Goal: Use online tool/utility: Utilize a website feature to perform a specific function

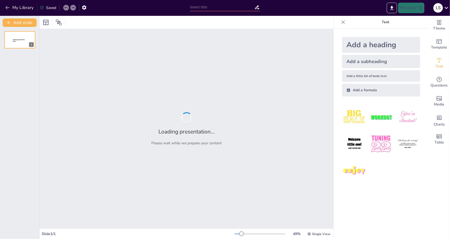
type input "Imported economicsuccess202510philippines.pptx"
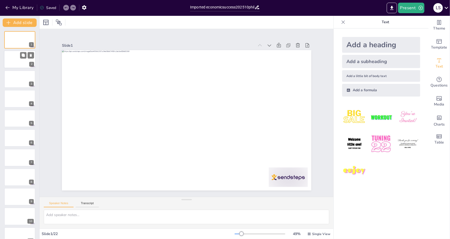
click at [21, 61] on div at bounding box center [20, 60] width 32 height 18
click at [21, 80] on div at bounding box center [20, 79] width 32 height 18
click at [21, 95] on button at bounding box center [23, 94] width 6 height 6
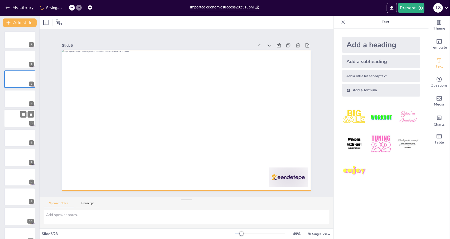
click at [19, 117] on div at bounding box center [20, 118] width 32 height 18
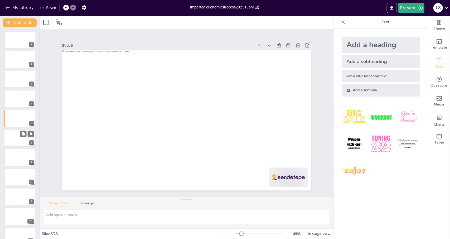
click at [18, 134] on div at bounding box center [20, 138] width 32 height 18
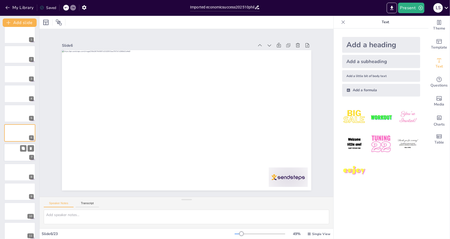
click at [19, 150] on div at bounding box center [20, 153] width 32 height 18
click at [20, 166] on button at bounding box center [23, 168] width 6 height 6
click at [13, 188] on div at bounding box center [20, 192] width 32 height 18
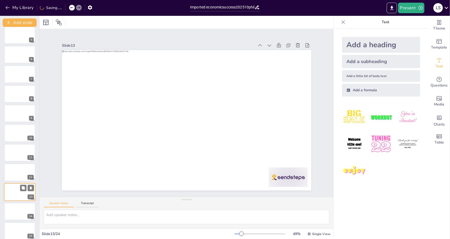
scroll to position [142, 0]
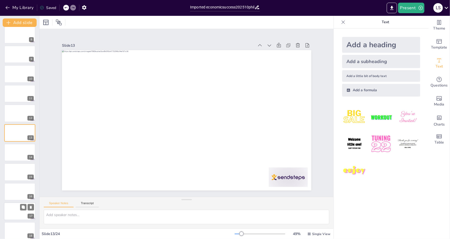
click at [14, 205] on div at bounding box center [20, 211] width 32 height 18
click at [12, 226] on div at bounding box center [20, 231] width 32 height 18
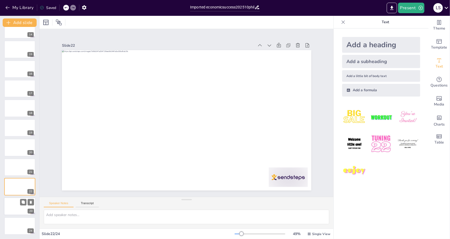
click at [19, 202] on div at bounding box center [20, 206] width 32 height 18
click at [17, 220] on div at bounding box center [20, 226] width 32 height 18
click at [409, 7] on button "Present" at bounding box center [411, 8] width 26 height 11
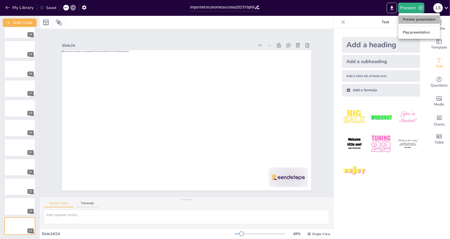
click at [410, 19] on li "Preview presentation" at bounding box center [418, 19] width 41 height 8
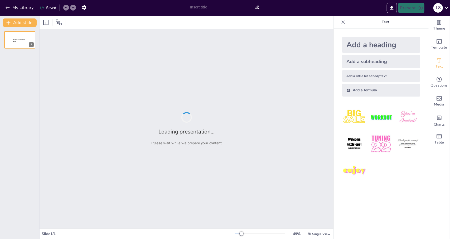
type input "Imported economicsuccess202510philippines.pptx"
